Goal: Task Accomplishment & Management: Use online tool/utility

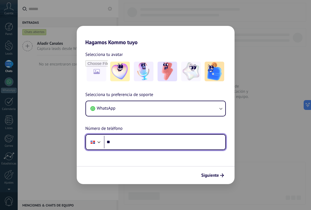
click at [99, 141] on div at bounding box center [99, 141] width 7 height 7
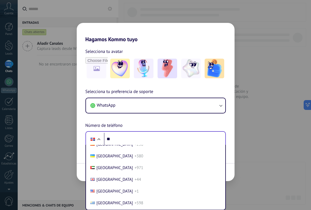
scroll to position [2319, 0]
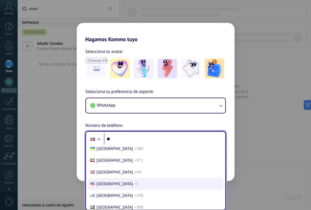
click at [134, 185] on span "+1" at bounding box center [136, 183] width 4 height 5
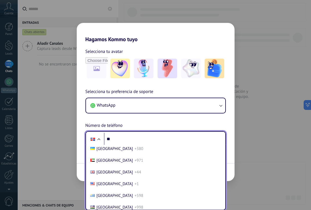
scroll to position [0, 0]
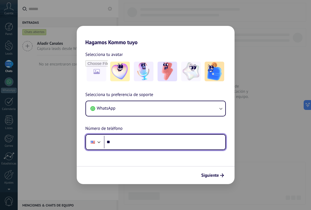
click at [133, 140] on input "**" at bounding box center [164, 142] width 121 height 13
type input "**********"
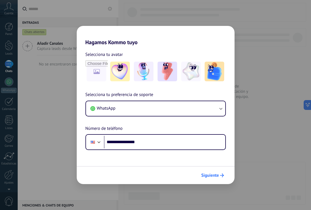
click at [216, 176] on span "Siguiente" at bounding box center [210, 175] width 18 height 4
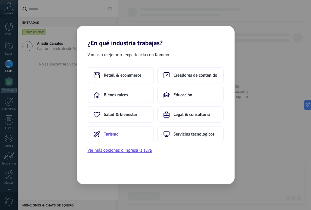
click at [131, 135] on button "Turismo" at bounding box center [121, 134] width 66 height 16
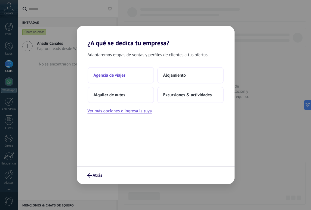
click at [131, 76] on button "Agencia de viajes" at bounding box center [121, 75] width 66 height 16
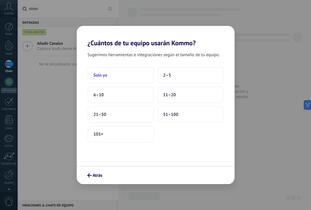
click at [125, 75] on button "Solo yo" at bounding box center [121, 75] width 66 height 16
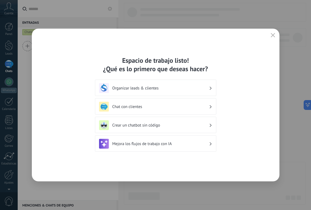
click at [274, 35] on icon "button" at bounding box center [273, 35] width 4 height 4
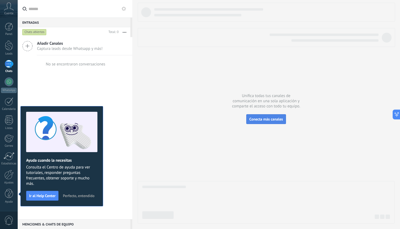
click at [265, 120] on span "Conecta más canales" at bounding box center [265, 118] width 33 height 5
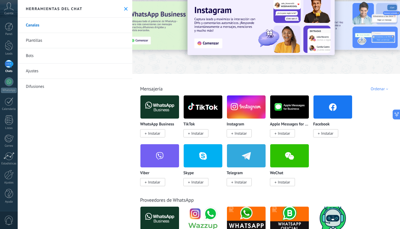
scroll to position [17, 0]
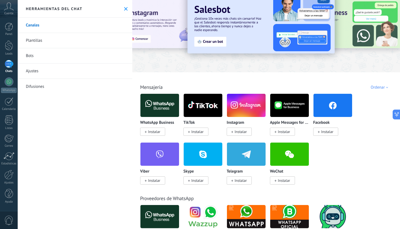
click at [311, 130] on span "Instalar" at bounding box center [327, 131] width 12 height 5
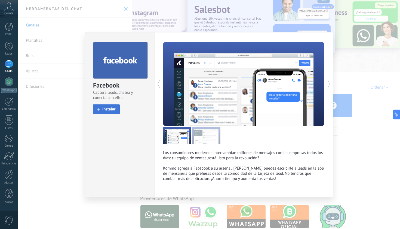
click at [112, 108] on span "Instalar" at bounding box center [108, 109] width 13 height 4
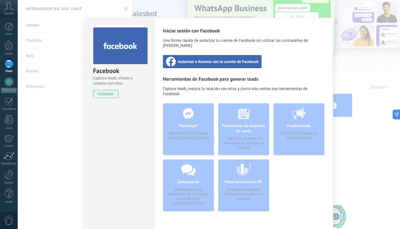
click at [220, 59] on span "Autorizar a Kommo con la cuenta de Facebook" at bounding box center [218, 61] width 81 height 5
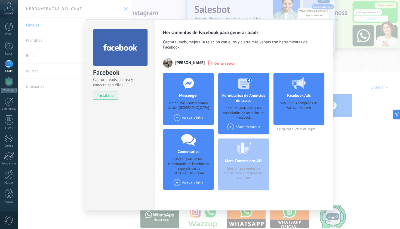
click at [192, 118] on div "Agregar página" at bounding box center [189, 117] width 30 height 7
click at [192, 126] on div "MC Travel Agency" at bounding box center [191, 128] width 36 height 12
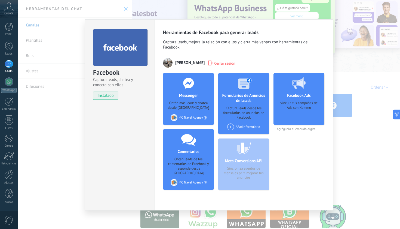
click at [254, 126] on div "Añadir formulario" at bounding box center [243, 126] width 33 height 7
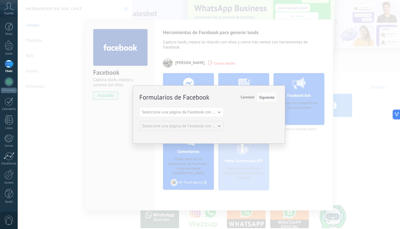
click at [214, 112] on span "Seleccione una página de Facebook con formas" at bounding box center [183, 111] width 82 height 5
click at [208, 120] on span "MC Travel Agency" at bounding box center [179, 121] width 86 height 5
click at [219, 127] on button "Seleccione una página de Facebook con formas" at bounding box center [181, 126] width 84 height 10
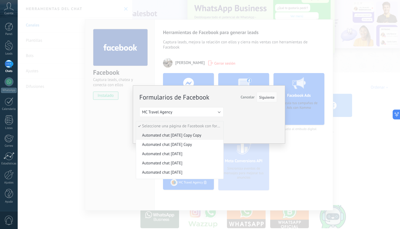
click at [207, 136] on span "Automated chat [DATE] Copy Copy" at bounding box center [179, 135] width 86 height 5
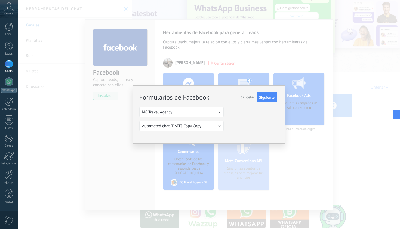
click at [211, 124] on button "Automated chat [DATE] Copy Copy" at bounding box center [181, 126] width 84 height 10
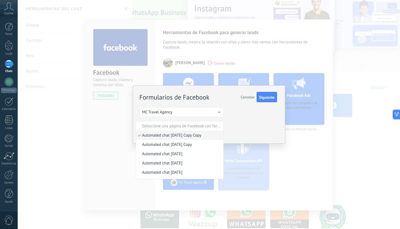
click at [203, 133] on span "Automated chat [DATE] Copy Copy" at bounding box center [179, 135] width 86 height 5
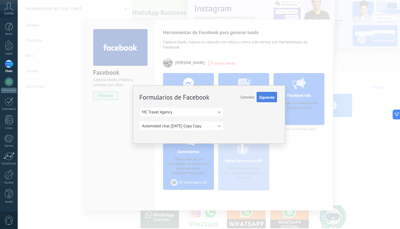
click at [267, 97] on span "Siguiente" at bounding box center [267, 97] width 16 height 4
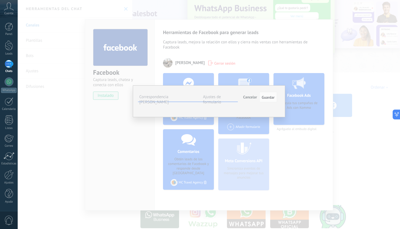
click at [0, 0] on span "Seleccionar campo" at bounding box center [0, 0] width 0 height 0
click at [0, 0] on div "Campos de Kommo" at bounding box center [0, 0] width 0 height 0
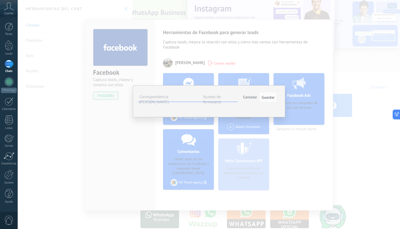
click at [251, 97] on span "Cancelar" at bounding box center [250, 96] width 14 height 5
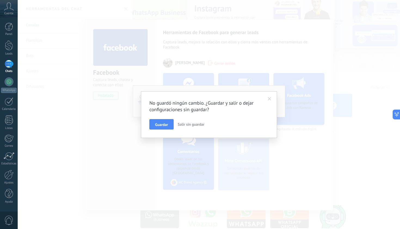
click at [185, 125] on span "Salir sin guardar" at bounding box center [191, 124] width 27 height 5
